Goal: Use online tool/utility: Utilize a website feature to perform a specific function

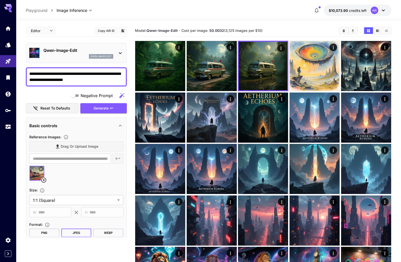
click at [43, 179] on icon at bounding box center [43, 179] width 5 height 5
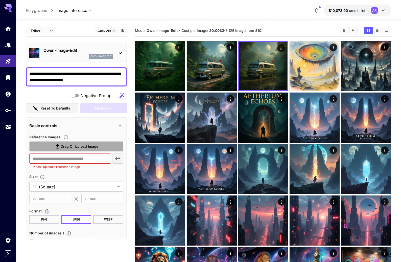
click at [98, 149] on span "Drag or upload image" at bounding box center [80, 146] width 38 height 6
click at [0, 0] on input "Drag or upload image" at bounding box center [0, 0] width 0 height 0
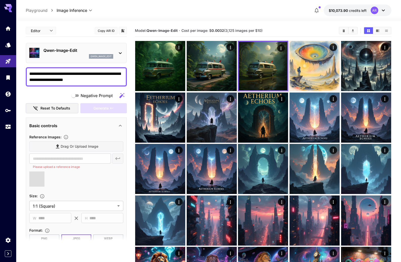
type input "**********"
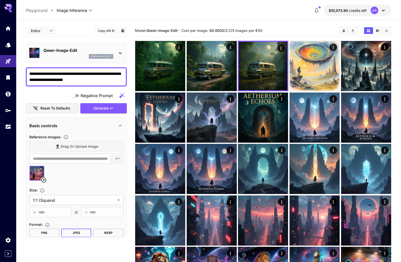
click at [66, 76] on textarea "**********" at bounding box center [76, 77] width 94 height 12
paste textarea
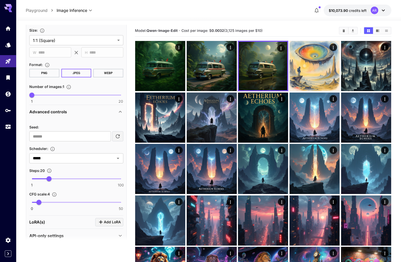
scroll to position [168, 0]
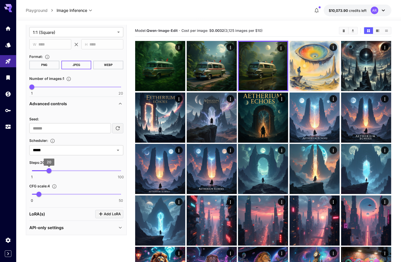
type textarea "**********"
drag, startPoint x: 49, startPoint y: 171, endPoint x: 46, endPoint y: 171, distance: 3.3
click at [46, 171] on span "16" at bounding box center [45, 170] width 5 height 5
click at [28, 181] on div "**********" at bounding box center [76, 92] width 101 height 285
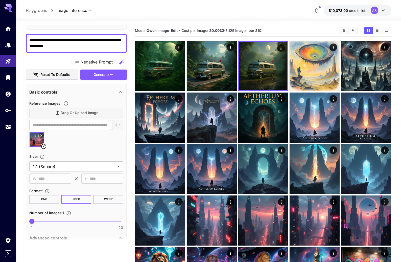
scroll to position [0, 0]
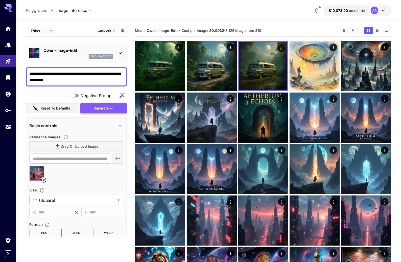
click at [104, 108] on span "Generate" at bounding box center [100, 108] width 15 height 6
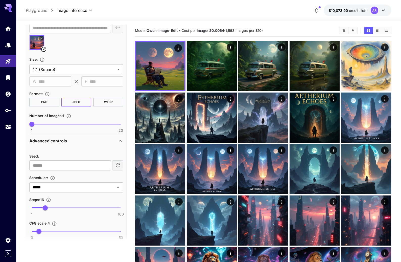
scroll to position [133, 0]
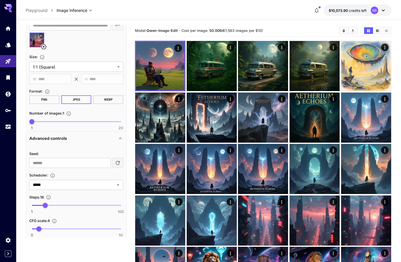
click at [39, 205] on span "1 100 16" at bounding box center [76, 205] width 89 height 8
type input "*"
click at [38, 205] on span "8" at bounding box center [38, 204] width 5 height 5
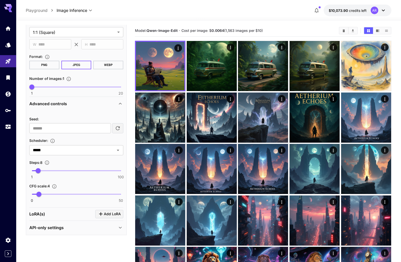
scroll to position [0, 0]
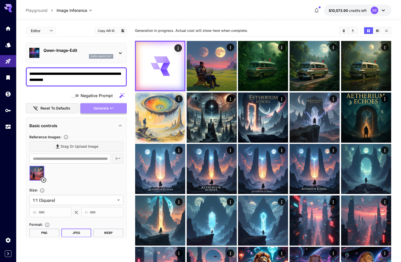
click at [99, 108] on span "Generate" at bounding box center [100, 108] width 15 height 6
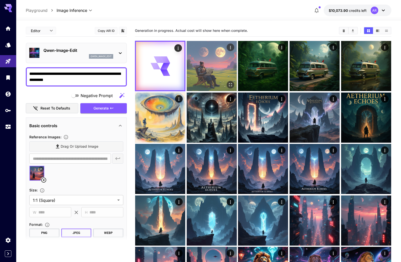
click at [206, 63] on img at bounding box center [212, 66] width 50 height 50
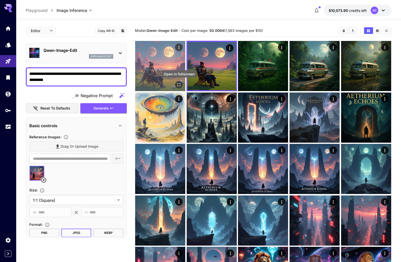
click at [178, 85] on icon "Open in fullscreen" at bounding box center [178, 84] width 5 height 5
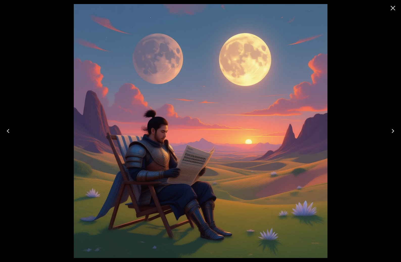
click at [393, 130] on icon "Next" at bounding box center [392, 131] width 3 height 4
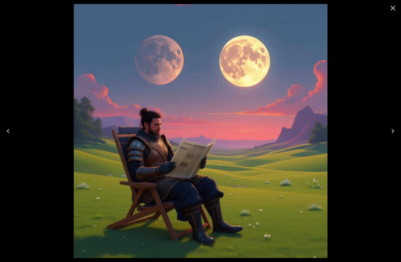
click at [392, 8] on icon "Close" at bounding box center [392, 8] width 5 height 5
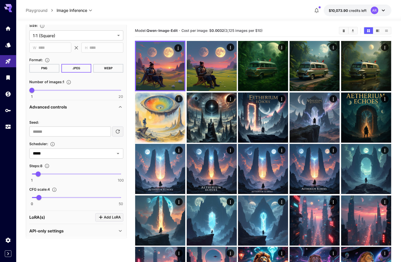
scroll to position [167, 0]
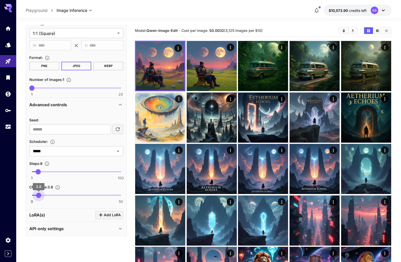
type input "*"
click at [39, 196] on span "4" at bounding box center [38, 194] width 5 height 5
type input "**"
drag, startPoint x: 38, startPoint y: 170, endPoint x: 48, endPoint y: 170, distance: 10.6
click at [48, 170] on span "20" at bounding box center [48, 171] width 5 height 5
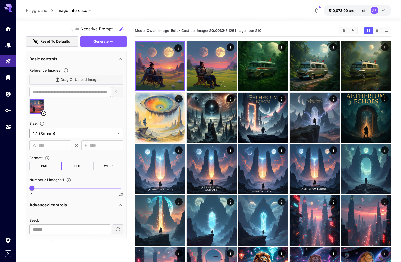
scroll to position [10, 0]
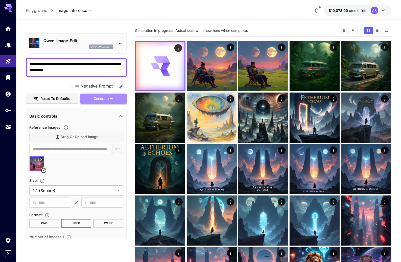
click at [98, 99] on span "Generate" at bounding box center [100, 98] width 15 height 6
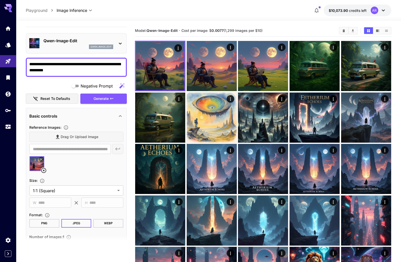
click at [77, 69] on textarea "**********" at bounding box center [76, 67] width 94 height 12
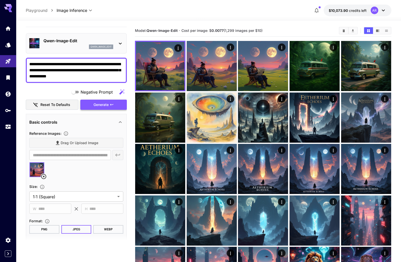
type textarea "**********"
click at [102, 107] on span "Generate" at bounding box center [100, 104] width 15 height 6
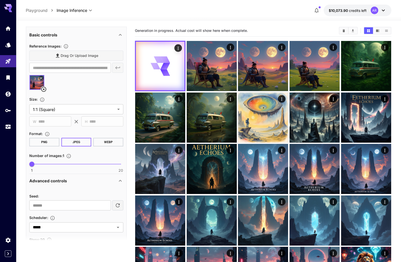
scroll to position [160, 0]
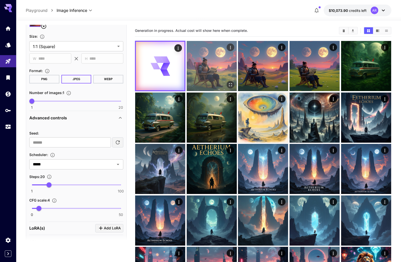
click at [207, 70] on img at bounding box center [212, 66] width 50 height 50
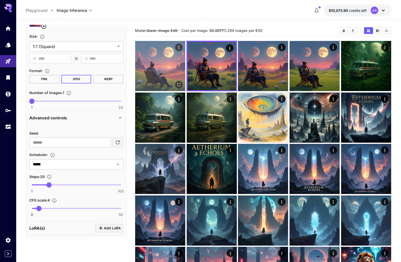
click at [165, 69] on img at bounding box center [160, 66] width 50 height 50
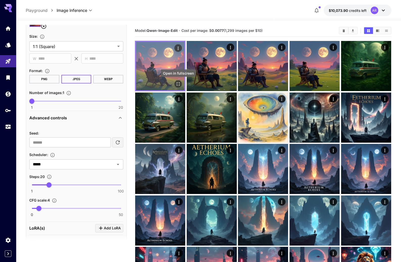
click at [179, 85] on icon "Open in fullscreen" at bounding box center [178, 84] width 3 height 3
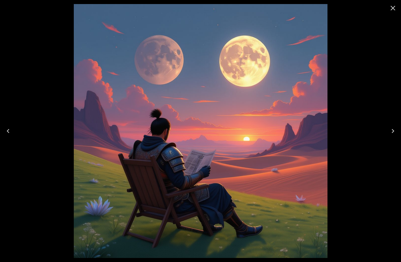
drag, startPoint x: 61, startPoint y: 70, endPoint x: 321, endPoint y: 38, distance: 262.2
click at [61, 70] on div at bounding box center [200, 131] width 401 height 262
click at [390, 9] on icon "Close" at bounding box center [392, 8] width 8 height 8
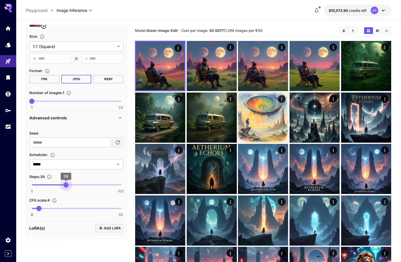
type input "**"
drag, startPoint x: 49, startPoint y: 186, endPoint x: 67, endPoint y: 185, distance: 18.5
click at [67, 185] on span "40" at bounding box center [66, 184] width 5 height 5
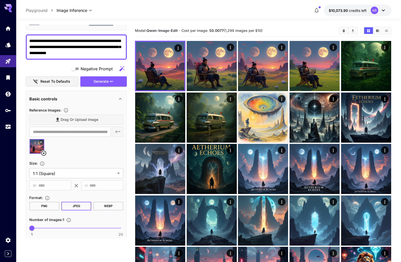
scroll to position [0, 0]
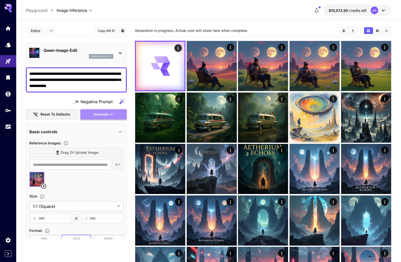
click at [105, 114] on span "Generate" at bounding box center [100, 114] width 15 height 6
click at [79, 55] on div "qwen_image_edit" at bounding box center [78, 56] width 70 height 5
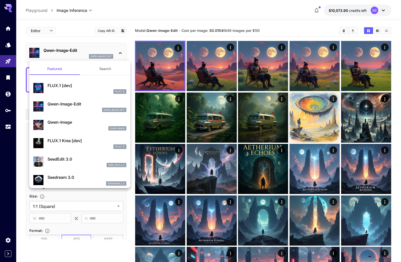
click at [236, 11] on div at bounding box center [200, 131] width 401 height 262
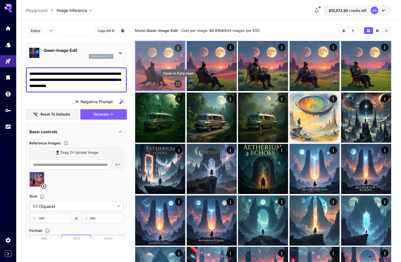
click at [178, 83] on icon "Open in fullscreen" at bounding box center [177, 83] width 5 height 5
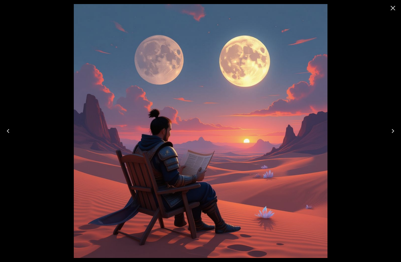
click at [392, 8] on icon "Close" at bounding box center [392, 8] width 8 height 8
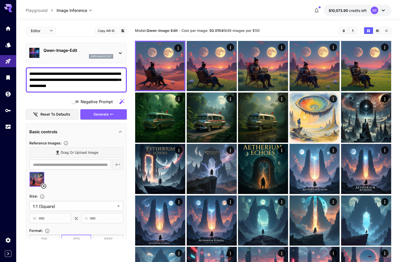
click at [92, 87] on textarea "**********" at bounding box center [76, 80] width 94 height 18
drag, startPoint x: 69, startPoint y: 79, endPoint x: 96, endPoint y: 84, distance: 26.7
click at [96, 84] on textarea "**********" at bounding box center [76, 80] width 94 height 18
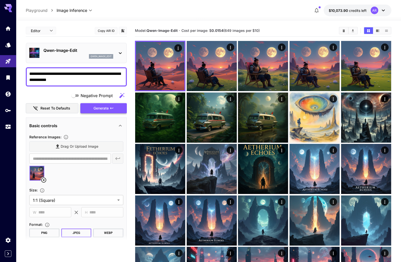
type textarea "**********"
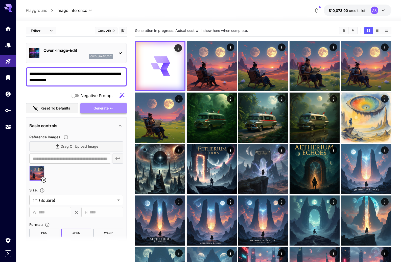
click at [103, 107] on span "Generate" at bounding box center [100, 108] width 15 height 6
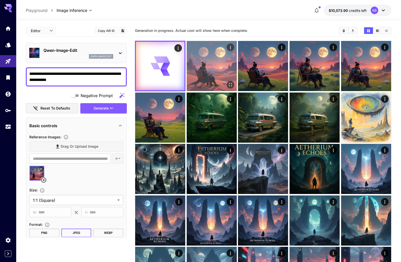
click at [215, 80] on img at bounding box center [212, 66] width 50 height 50
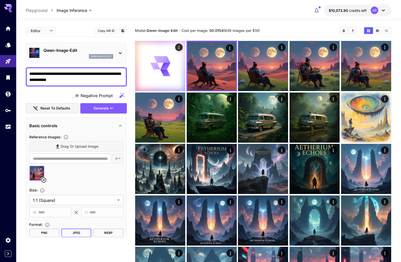
click at [227, 12] on div "**********" at bounding box center [208, 11] width 365 height 12
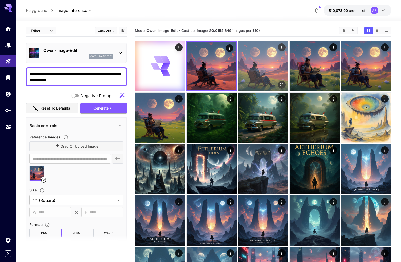
click at [256, 61] on img at bounding box center [263, 66] width 50 height 50
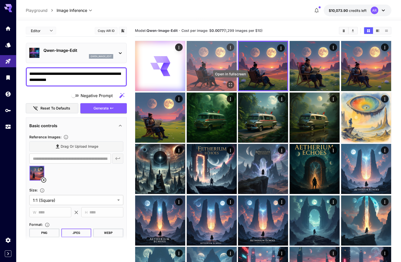
click at [228, 83] on icon "Open in fullscreen" at bounding box center [230, 84] width 5 height 5
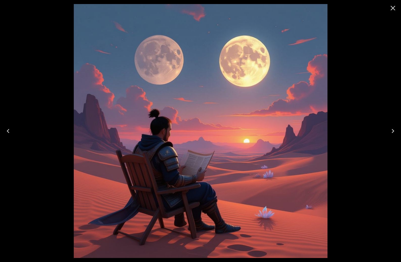
click at [394, 131] on icon "Next" at bounding box center [392, 131] width 8 height 8
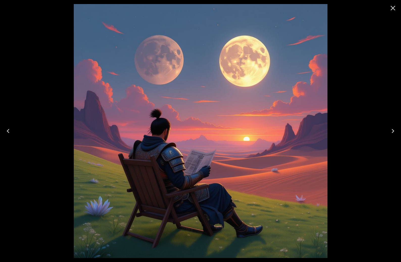
click at [8, 131] on icon "Previous" at bounding box center [8, 131] width 8 height 8
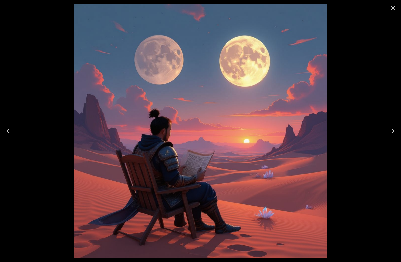
click at [394, 130] on icon "Next" at bounding box center [392, 131] width 8 height 8
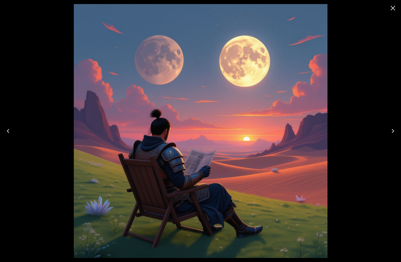
click at [394, 130] on icon "Next" at bounding box center [392, 131] width 8 height 8
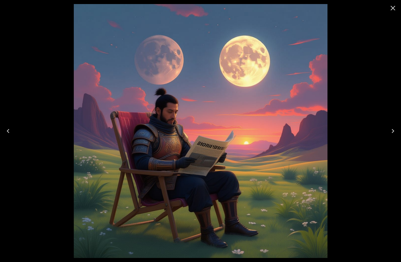
click at [8, 131] on icon "Previous" at bounding box center [8, 131] width 3 height 4
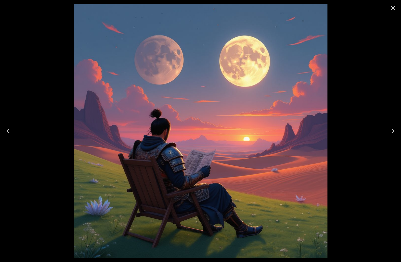
click at [394, 130] on icon "Next" at bounding box center [392, 131] width 8 height 8
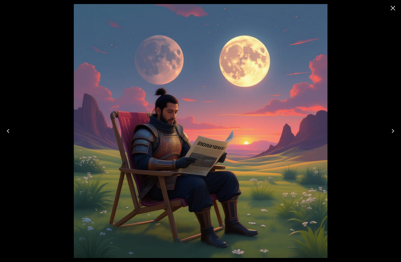
click at [394, 130] on icon "Next" at bounding box center [392, 131] width 8 height 8
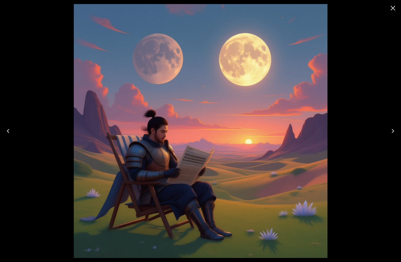
click at [394, 130] on icon "Next" at bounding box center [392, 131] width 8 height 8
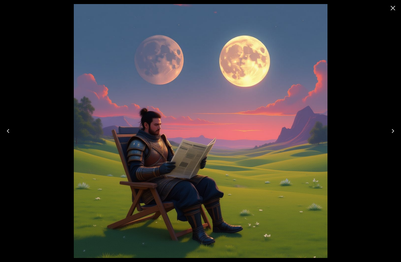
click at [394, 130] on icon "Next" at bounding box center [392, 131] width 8 height 8
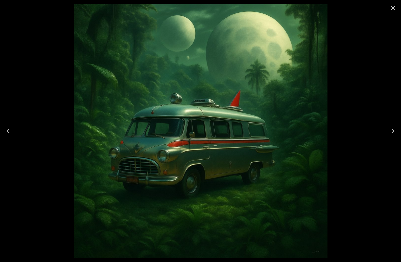
click at [8, 129] on icon "Previous" at bounding box center [8, 131] width 8 height 8
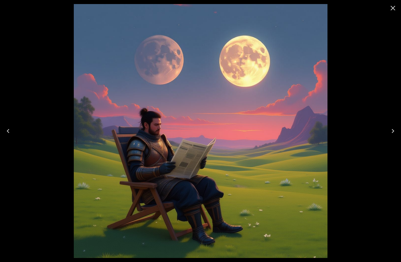
click at [8, 129] on icon "Previous" at bounding box center [8, 131] width 8 height 8
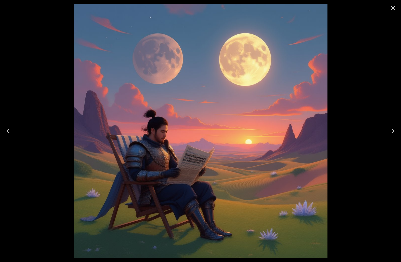
click at [8, 129] on icon "Previous" at bounding box center [8, 131] width 8 height 8
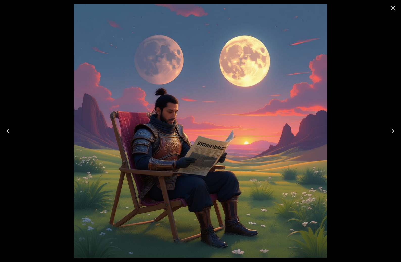
click at [8, 129] on icon "Previous" at bounding box center [8, 131] width 8 height 8
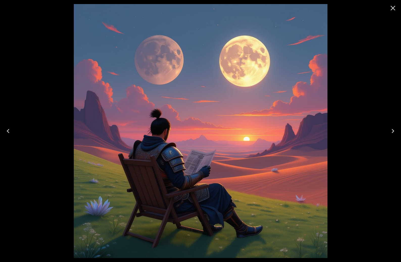
click at [8, 129] on icon "Previous" at bounding box center [8, 131] width 8 height 8
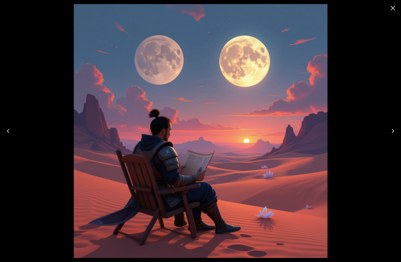
click at [8, 129] on icon "Previous" at bounding box center [8, 131] width 8 height 8
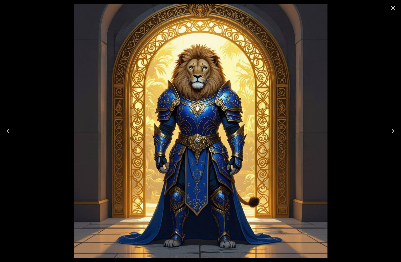
click at [390, 9] on icon "Close" at bounding box center [392, 8] width 8 height 8
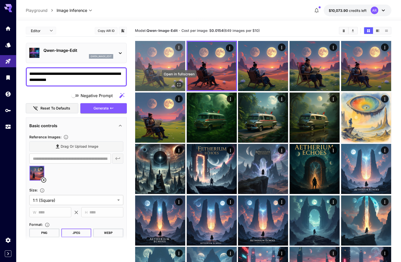
click at [182, 87] on div "Open in fullscreen" at bounding box center [179, 85] width 8 height 8
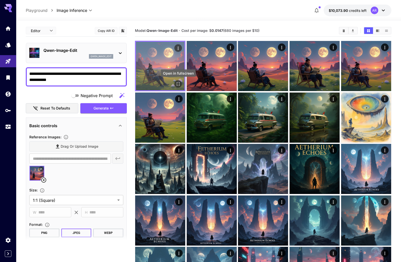
click at [179, 84] on icon "Open in fullscreen" at bounding box center [178, 84] width 3 height 3
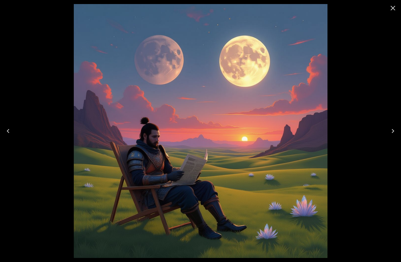
click at [393, 130] on icon "Next" at bounding box center [392, 131] width 3 height 4
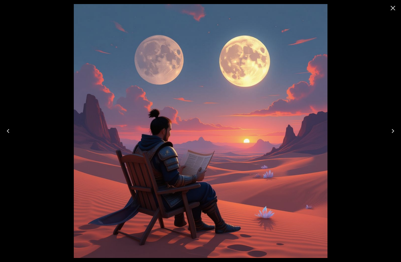
click at [396, 9] on icon "Close" at bounding box center [392, 8] width 8 height 8
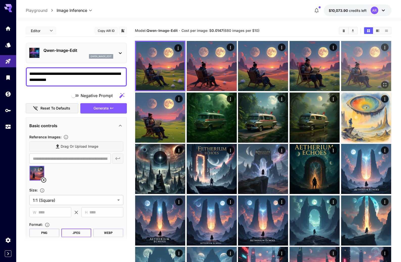
click at [371, 72] on img at bounding box center [366, 66] width 50 height 50
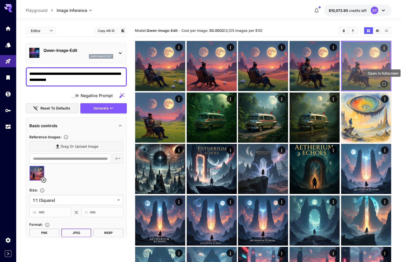
click at [385, 83] on icon "Open in fullscreen" at bounding box center [383, 84] width 3 height 3
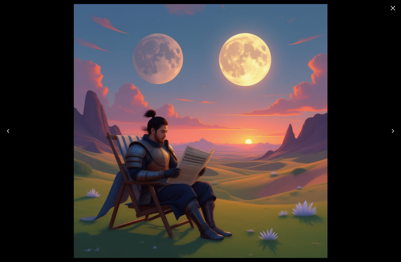
click at [10, 131] on icon "Previous" at bounding box center [8, 131] width 8 height 8
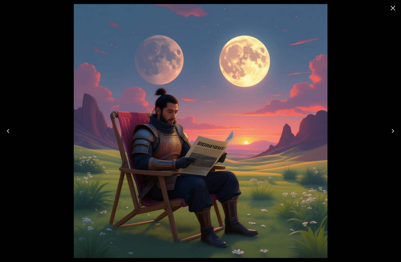
click at [393, 130] on icon "Next" at bounding box center [392, 131] width 8 height 8
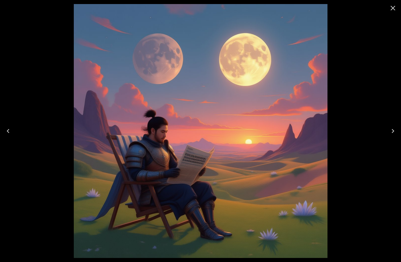
click at [393, 8] on icon "Close" at bounding box center [392, 8] width 5 height 5
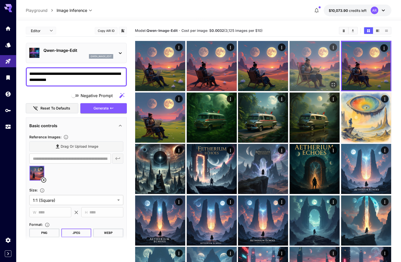
click at [316, 72] on img at bounding box center [314, 66] width 50 height 50
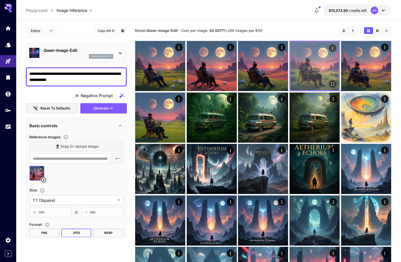
click at [331, 48] on icon "Actions" at bounding box center [332, 48] width 5 height 5
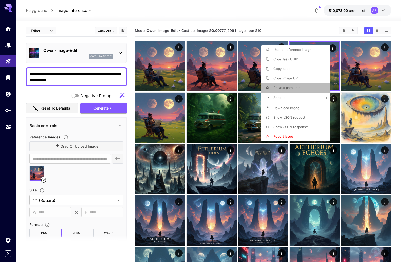
click at [296, 87] on span "Re-use parameters" at bounding box center [288, 87] width 30 height 4
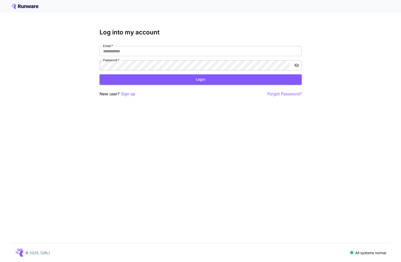
type input "**********"
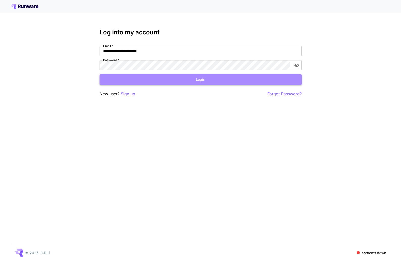
click at [202, 81] on button "Login" at bounding box center [200, 79] width 202 height 10
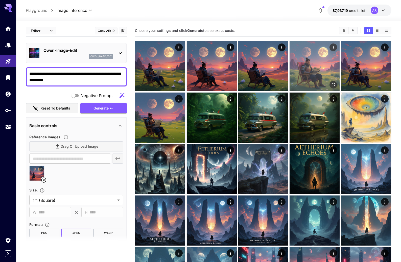
click at [335, 47] on icon "Actions" at bounding box center [332, 47] width 5 height 5
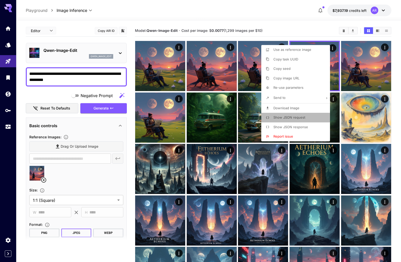
click at [285, 118] on span "Show JSON request" at bounding box center [289, 117] width 32 height 4
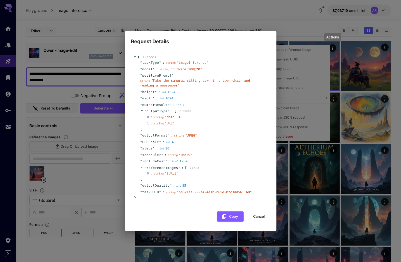
click at [264, 219] on button "Cancel" at bounding box center [258, 216] width 23 height 10
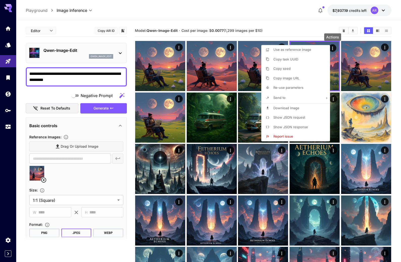
click at [304, 23] on div at bounding box center [200, 131] width 401 height 262
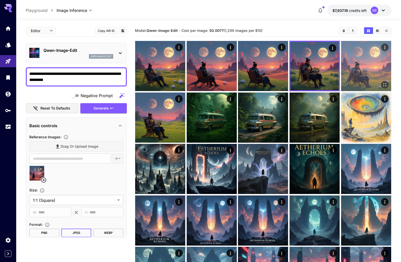
click at [368, 61] on img at bounding box center [366, 66] width 50 height 50
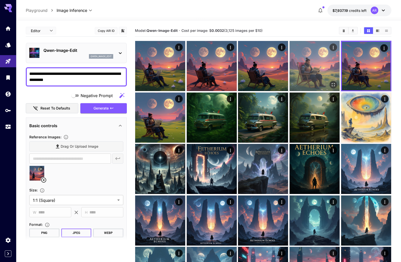
click at [314, 66] on img at bounding box center [314, 66] width 50 height 50
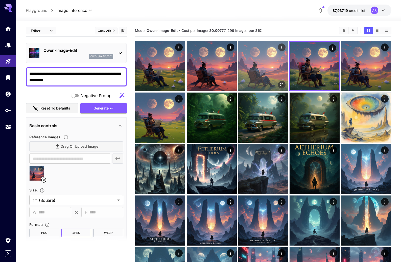
click at [269, 69] on img at bounding box center [263, 66] width 50 height 50
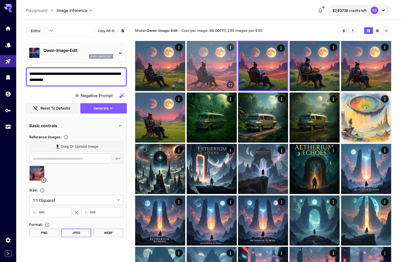
click at [207, 63] on img at bounding box center [212, 66] width 50 height 50
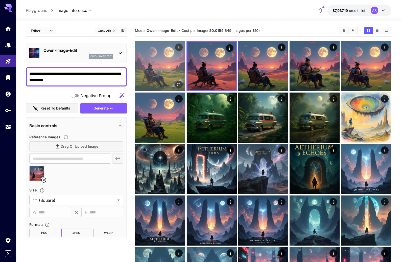
click at [159, 63] on img at bounding box center [160, 66] width 50 height 50
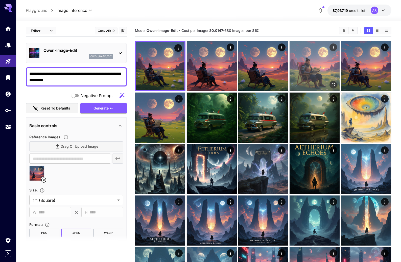
click at [320, 66] on img at bounding box center [314, 66] width 50 height 50
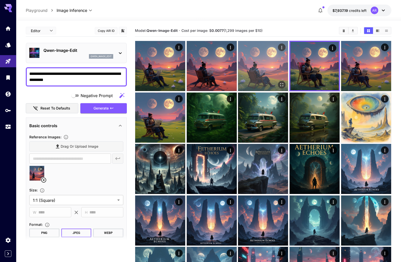
click at [271, 72] on img at bounding box center [263, 66] width 50 height 50
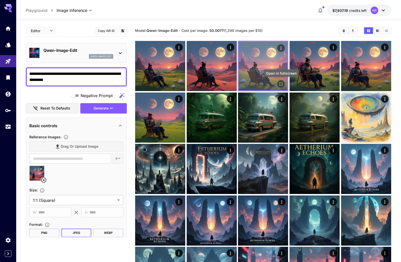
click at [281, 84] on icon "Open in fullscreen" at bounding box center [280, 83] width 5 height 5
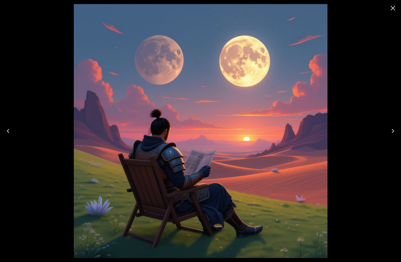
click at [393, 133] on icon "Next" at bounding box center [392, 131] width 8 height 8
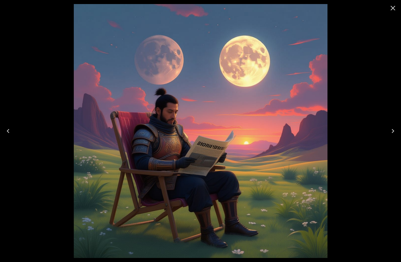
click at [392, 132] on icon "Next" at bounding box center [392, 131] width 3 height 4
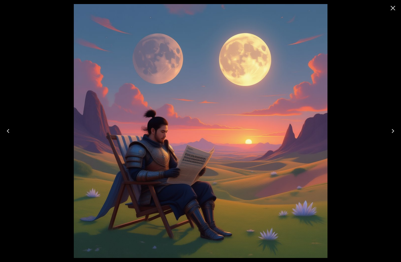
click at [8, 130] on icon "Previous" at bounding box center [8, 131] width 3 height 4
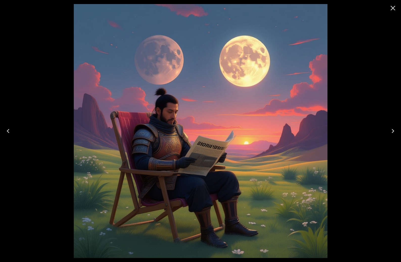
click at [8, 130] on icon "Previous" at bounding box center [8, 131] width 3 height 4
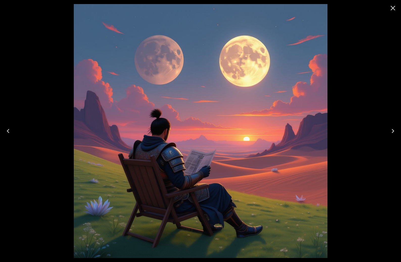
click at [394, 8] on icon "Close" at bounding box center [392, 8] width 8 height 8
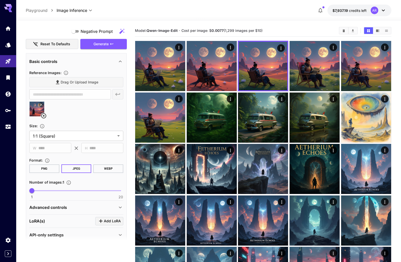
scroll to position [71, 0]
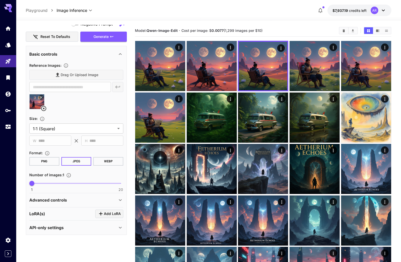
click at [56, 200] on p "Advanced controls" at bounding box center [48, 200] width 38 height 6
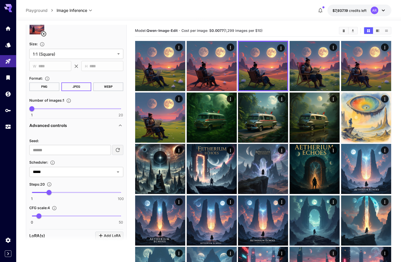
scroll to position [160, 0]
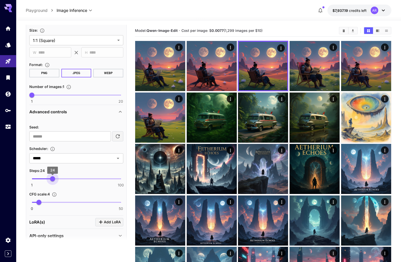
drag, startPoint x: 49, startPoint y: 180, endPoint x: 53, endPoint y: 180, distance: 3.3
click at [53, 180] on span "24" at bounding box center [52, 178] width 5 height 5
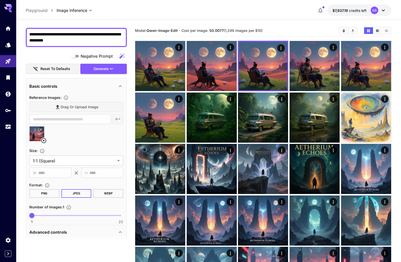
scroll to position [0, 0]
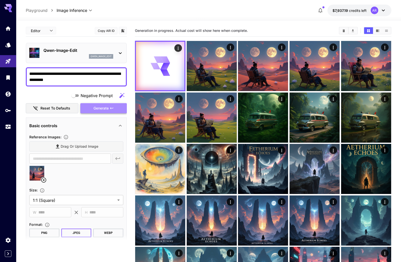
click at [100, 109] on span "Generate" at bounding box center [100, 108] width 15 height 6
click at [41, 169] on icon at bounding box center [41, 168] width 2 height 2
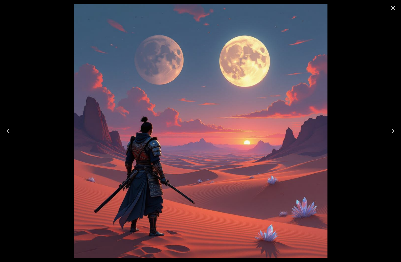
click at [393, 7] on icon "Close" at bounding box center [392, 8] width 5 height 5
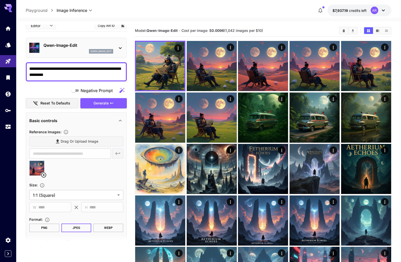
scroll to position [5, 0]
click at [86, 76] on textarea "**********" at bounding box center [76, 72] width 94 height 12
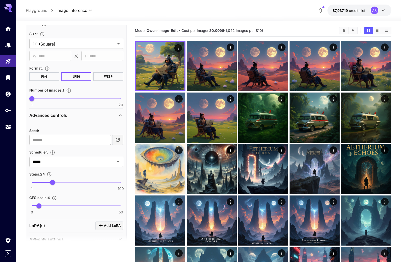
scroll to position [168, 0]
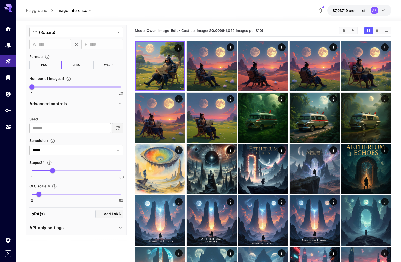
click at [66, 228] on div "API-only settings" at bounding box center [73, 227] width 88 height 6
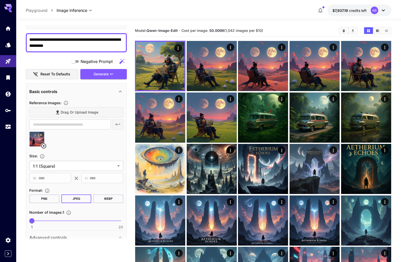
scroll to position [0, 0]
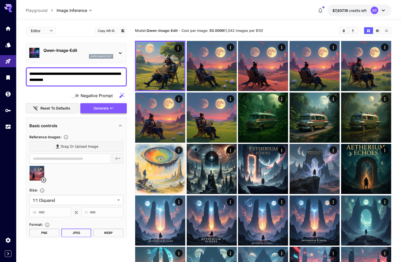
click at [104, 108] on span "Generate" at bounding box center [100, 108] width 15 height 6
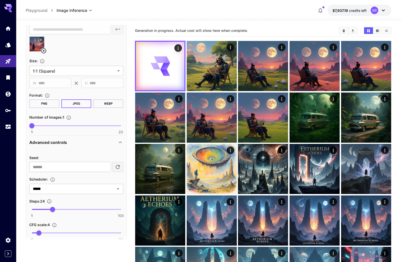
scroll to position [129, 0]
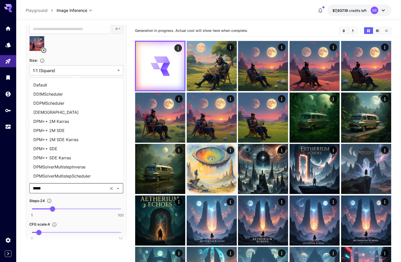
click at [102, 188] on input "*****" at bounding box center [69, 188] width 76 height 7
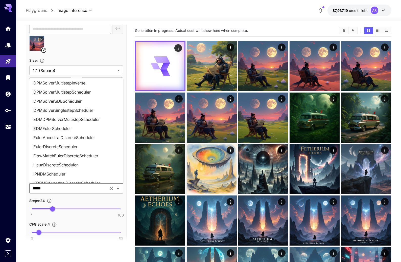
scroll to position [0, 0]
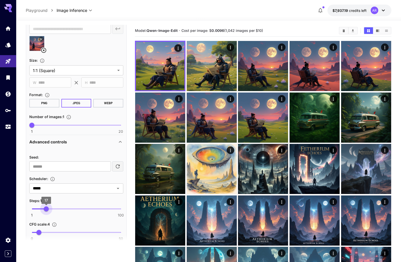
click at [46, 208] on span "1 100 17" at bounding box center [76, 209] width 89 height 8
type input "**"
click at [49, 207] on span "20" at bounding box center [48, 208] width 5 height 5
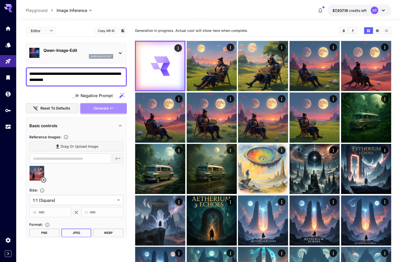
click at [93, 105] on button "Generate" at bounding box center [103, 108] width 46 height 10
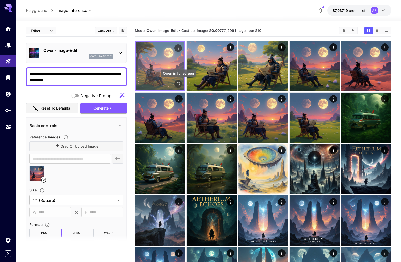
click at [180, 86] on icon "Open in fullscreen" at bounding box center [177, 83] width 5 height 5
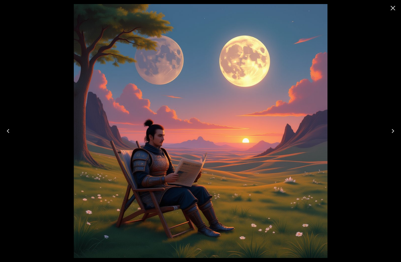
click at [395, 8] on icon "Close" at bounding box center [392, 8] width 8 height 8
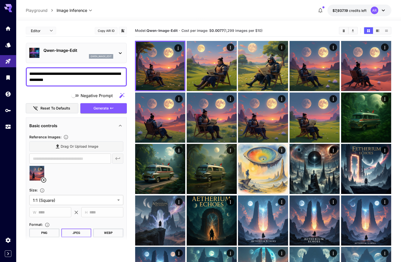
click at [89, 79] on textarea "**********" at bounding box center [76, 77] width 94 height 12
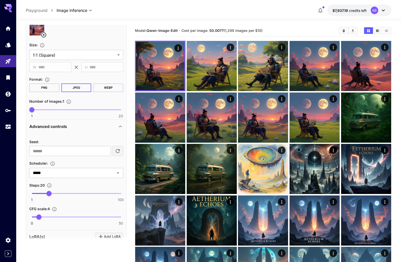
scroll to position [180, 0]
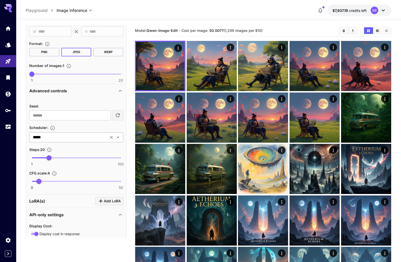
click at [119, 138] on icon "Open" at bounding box center [118, 137] width 6 height 6
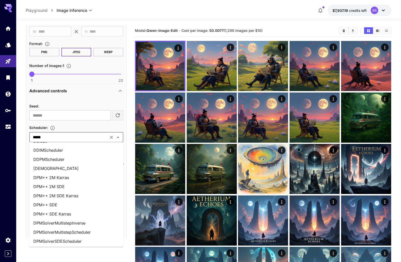
scroll to position [0, 0]
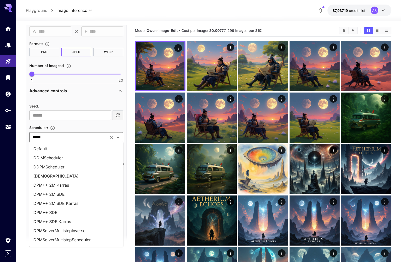
click at [68, 157] on li "DDIMScheduler" at bounding box center [76, 157] width 94 height 9
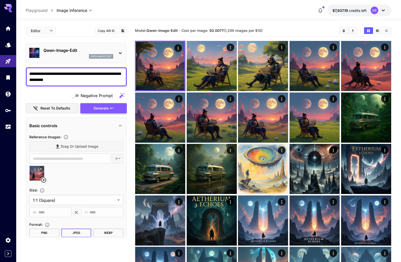
click at [100, 110] on span "Generate" at bounding box center [100, 108] width 15 height 6
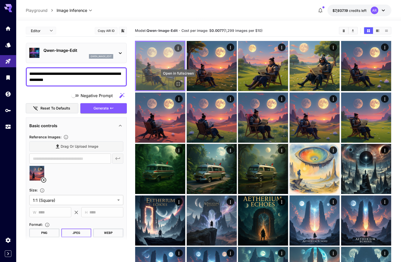
click at [176, 83] on icon "Open in fullscreen" at bounding box center [177, 83] width 5 height 5
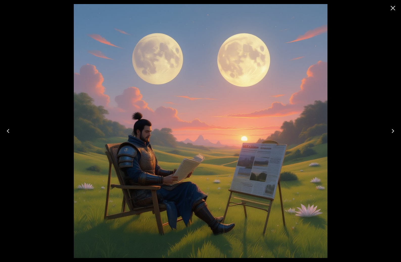
click at [392, 129] on icon "Next" at bounding box center [392, 131] width 8 height 8
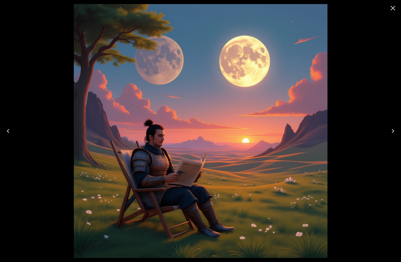
click at [390, 9] on icon "Close" at bounding box center [392, 8] width 8 height 8
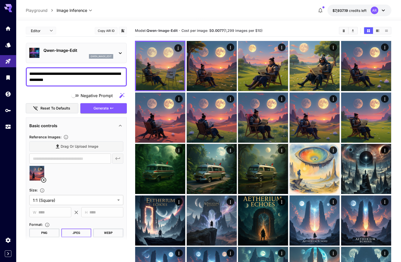
click at [84, 117] on div "**********" at bounding box center [76, 256] width 101 height 463
